Goal: Ask a question

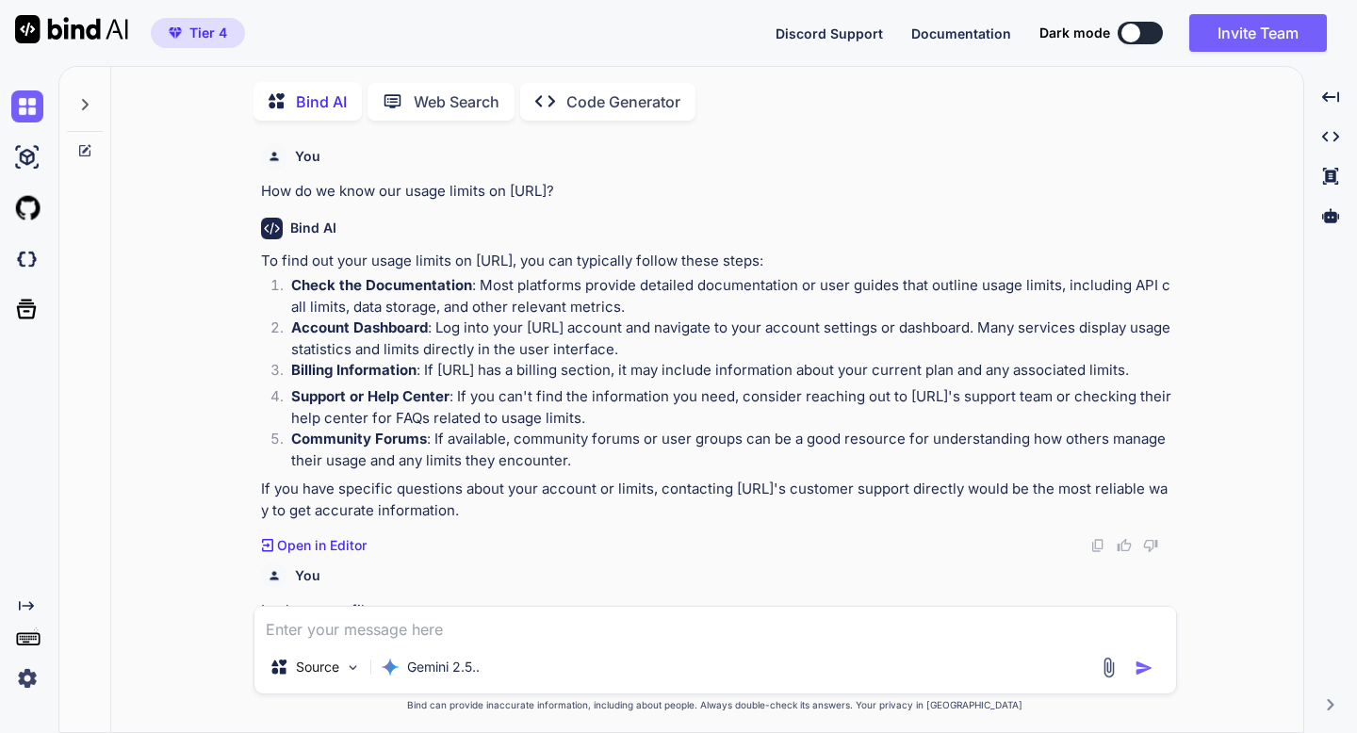
scroll to position [1599, 0]
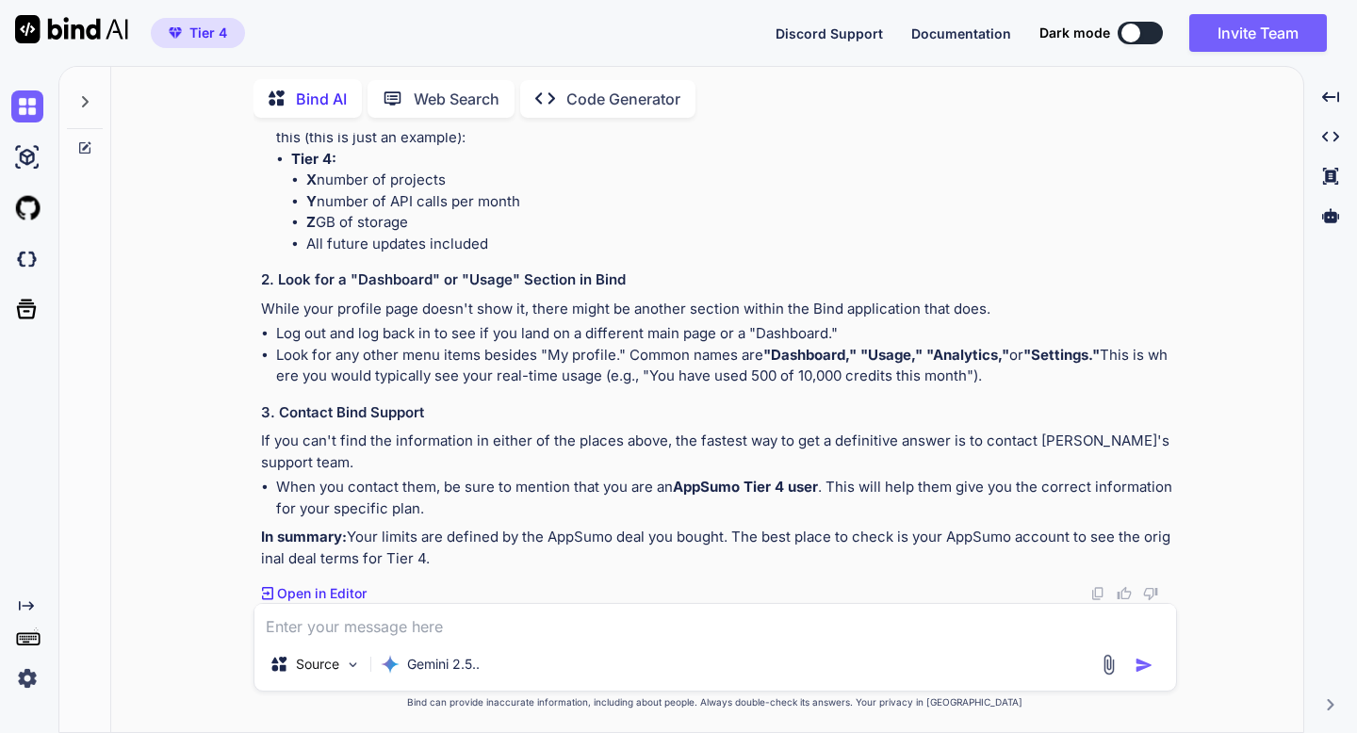
click at [90, 100] on icon at bounding box center [84, 101] width 15 height 15
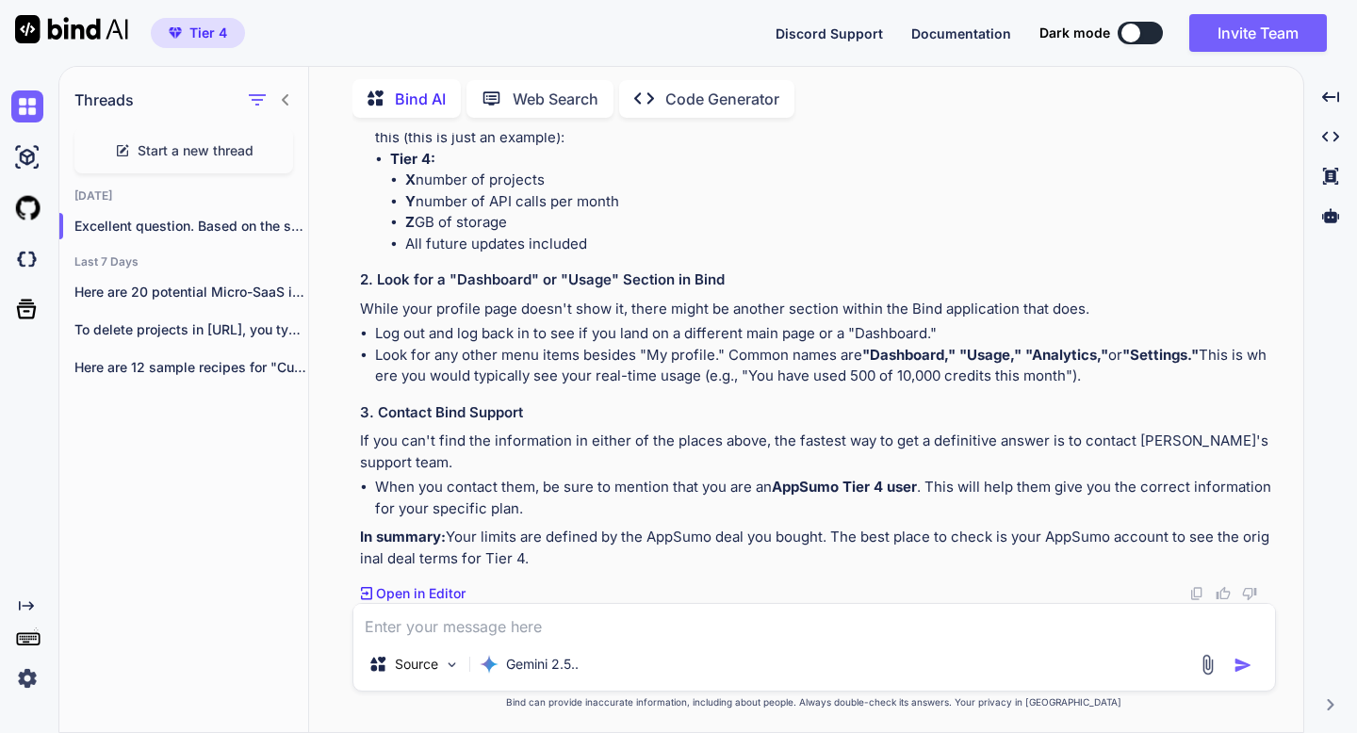
click at [138, 147] on span "Start a new thread" at bounding box center [196, 150] width 116 height 19
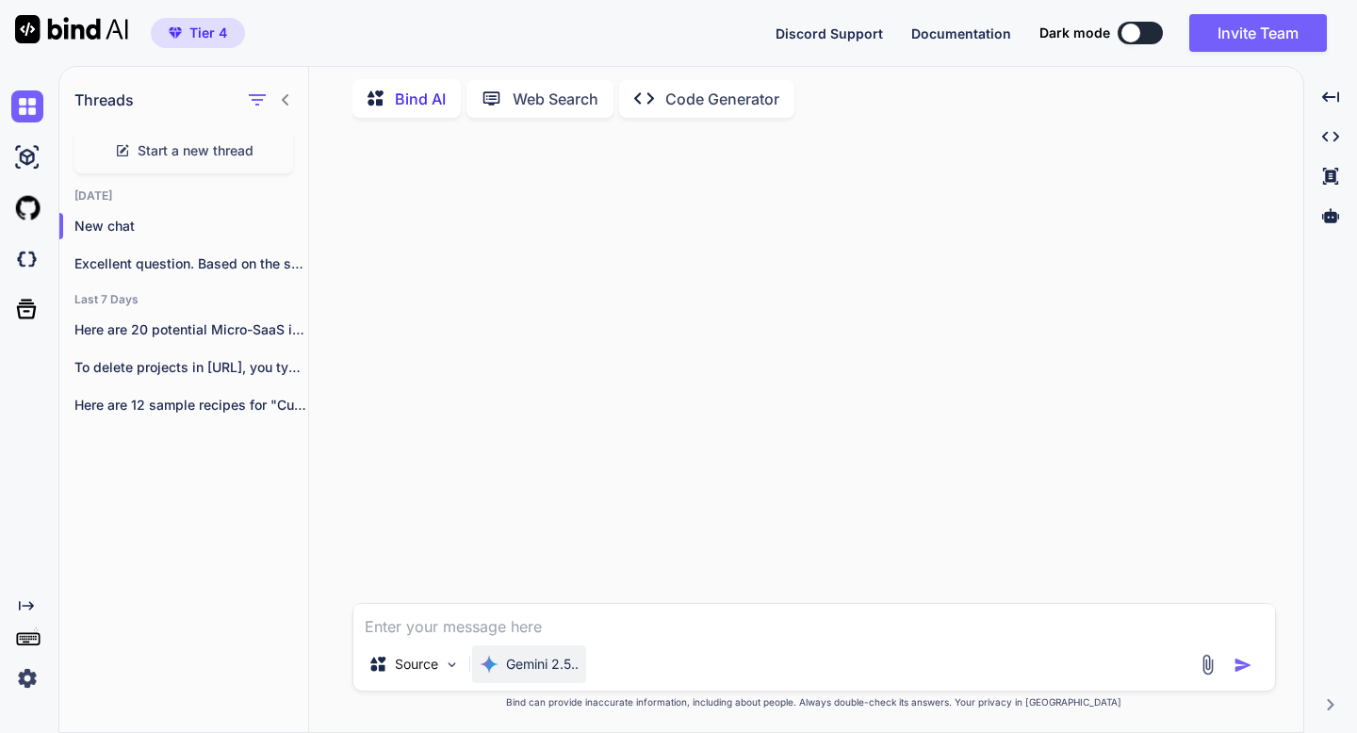
click at [512, 667] on p "Gemini 2.5.." at bounding box center [542, 664] width 73 height 19
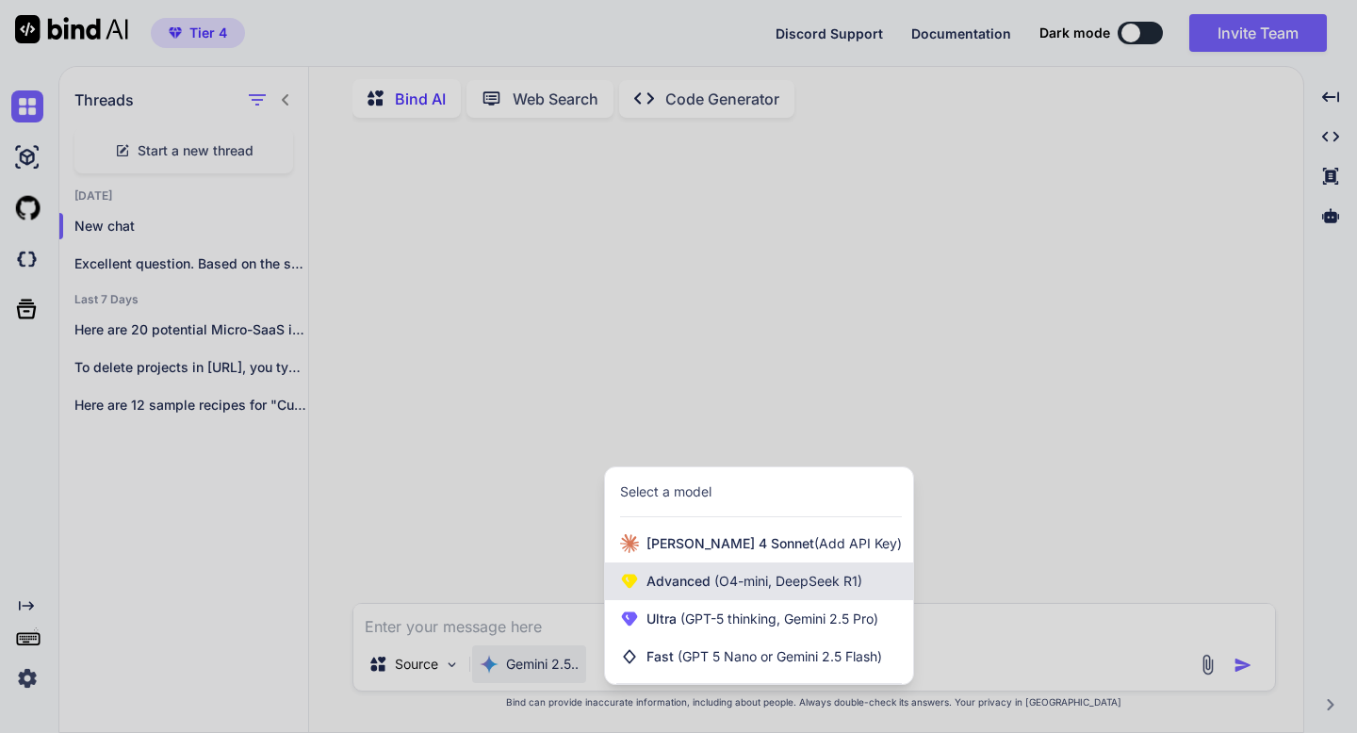
click at [638, 581] on icon at bounding box center [629, 581] width 19 height 19
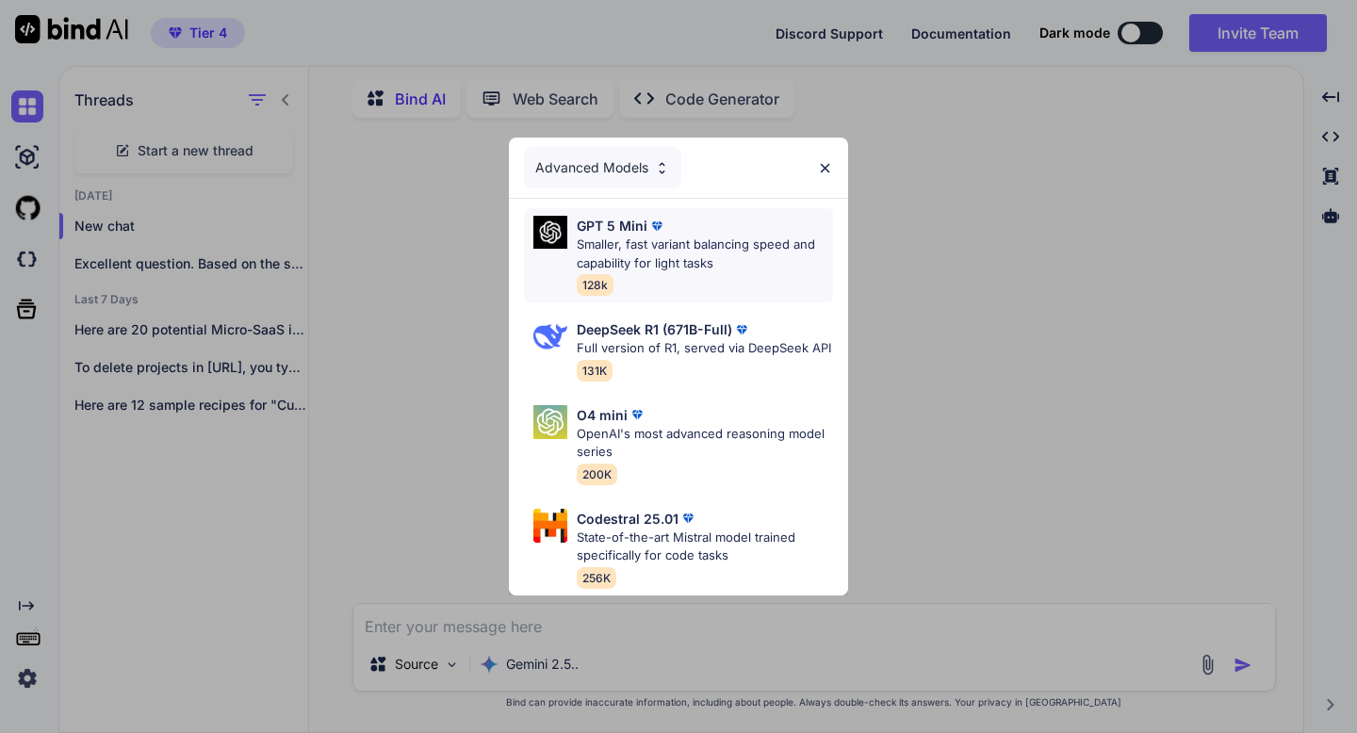
click at [636, 256] on p "Smaller, fast variant balancing speed and capability for light tasks" at bounding box center [705, 254] width 256 height 37
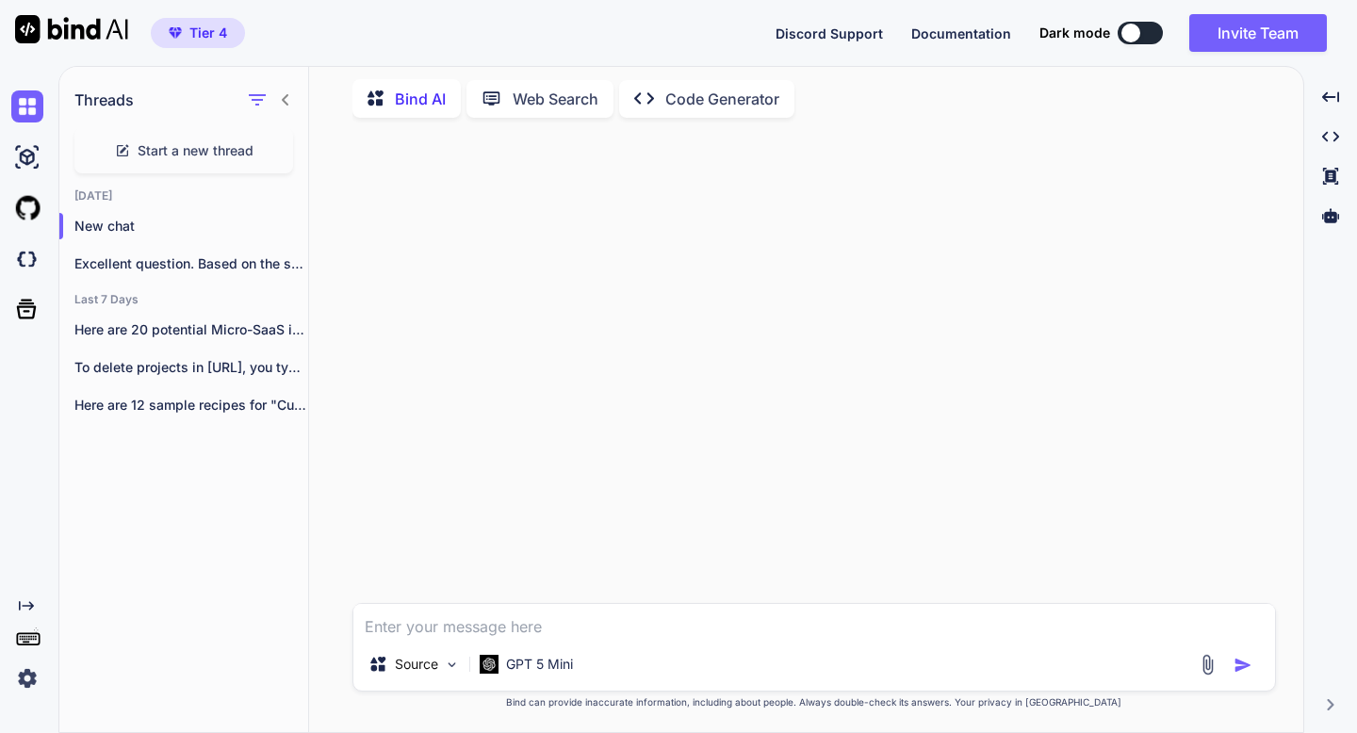
click at [454, 622] on textarea at bounding box center [814, 621] width 922 height 34
type textarea "If I wanted to assign a percentage to easy medium hard. What would the range be?"
click at [427, 425] on div at bounding box center [816, 368] width 920 height 470
click at [1240, 661] on img "button" at bounding box center [1243, 665] width 19 height 19
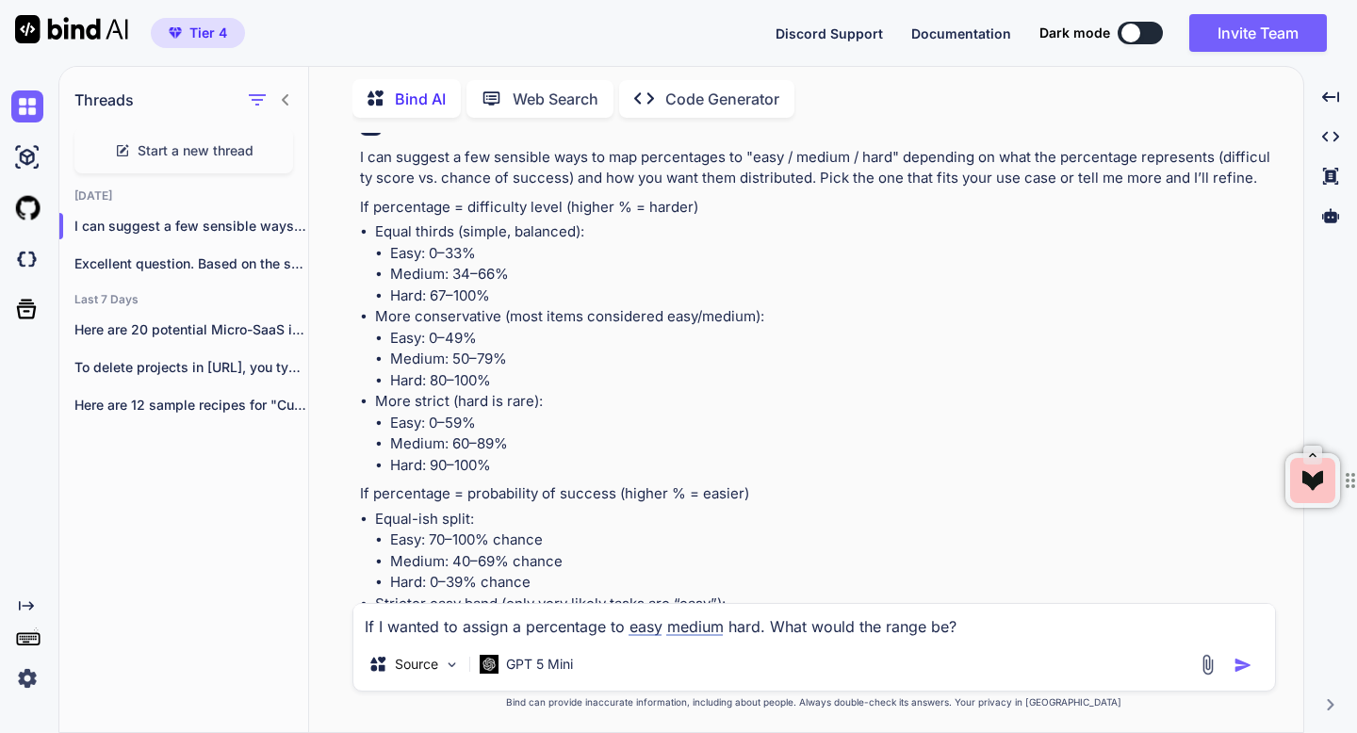
scroll to position [107, 0]
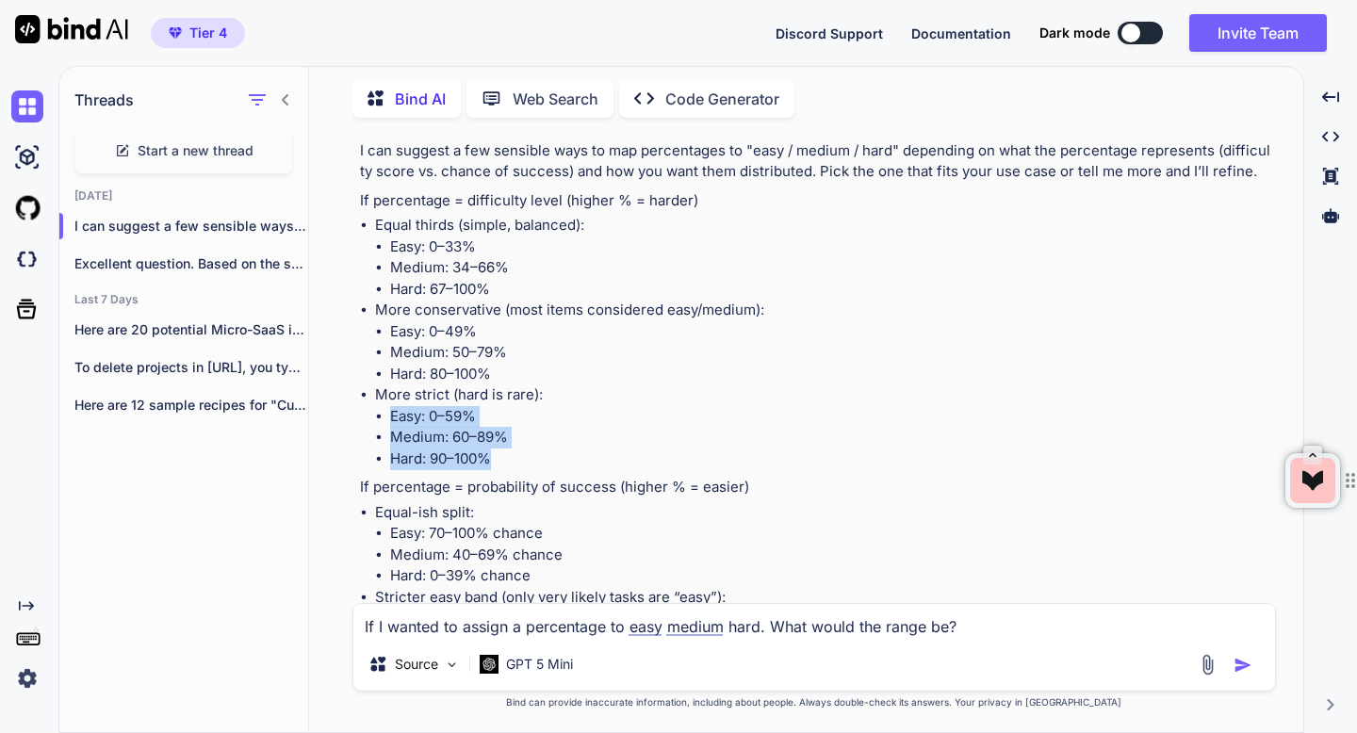
drag, startPoint x: 496, startPoint y: 456, endPoint x: 390, endPoint y: 415, distance: 113.4
click at [390, 415] on ul "Easy: 0–59% Medium: 60–89% Hard: 90–100%" at bounding box center [823, 438] width 897 height 64
copy ul "Easy: 0–59% Medium: 60–89% Hard: 90–100%"
